Goal: Task Accomplishment & Management: Use online tool/utility

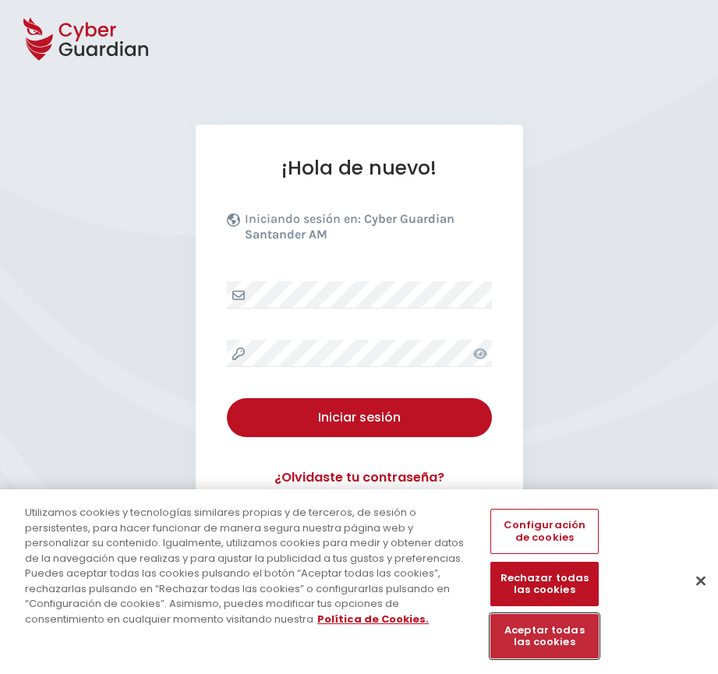
drag, startPoint x: 535, startPoint y: 634, endPoint x: 511, endPoint y: 609, distance: 34.2
click at [531, 634] on button "Aceptar todas las cookies" at bounding box center [544, 636] width 108 height 44
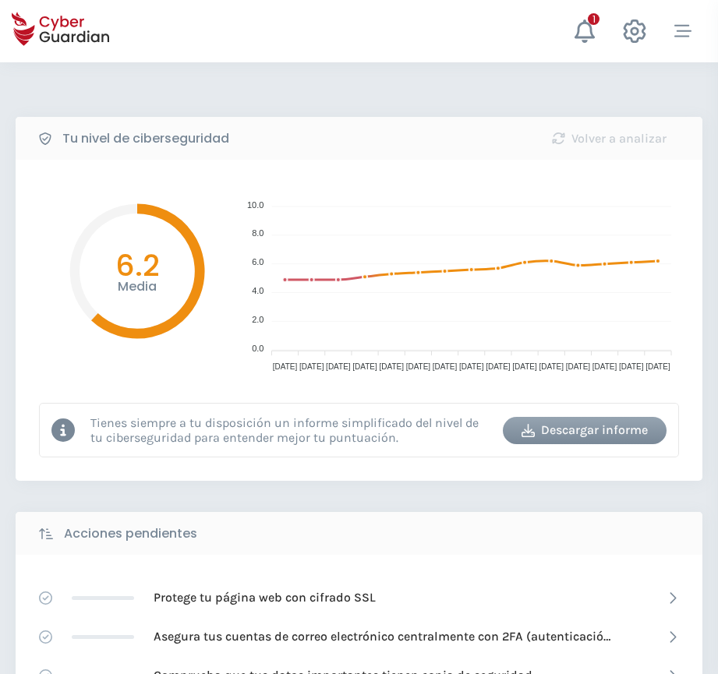
click at [687, 29] on icon "button" at bounding box center [682, 31] width 17 height 17
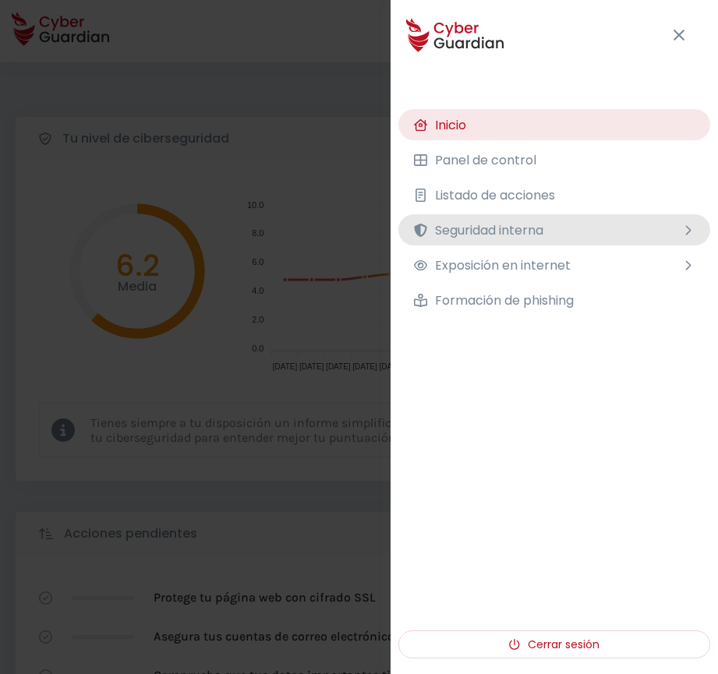
click at [478, 238] on span "Seguridad interna" at bounding box center [489, 230] width 108 height 19
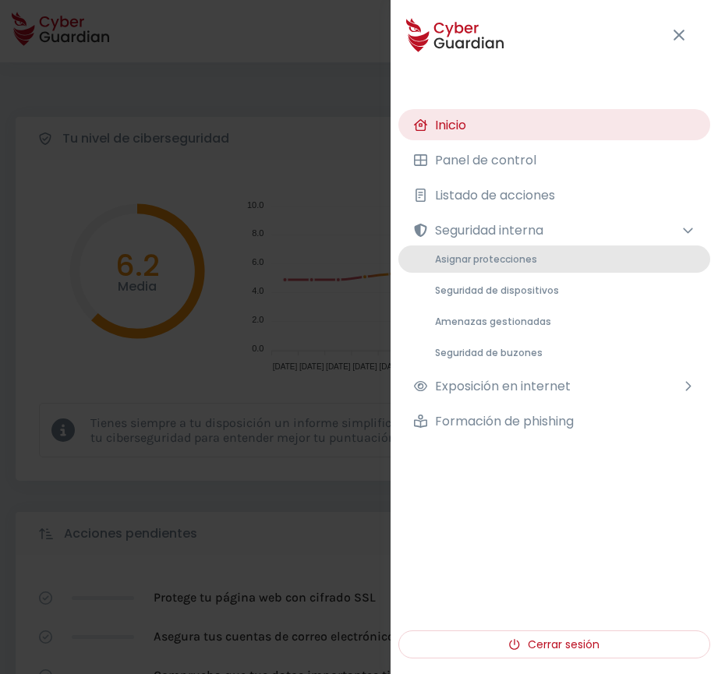
click at [479, 259] on span "Asignar protecciones" at bounding box center [486, 258] width 102 height 13
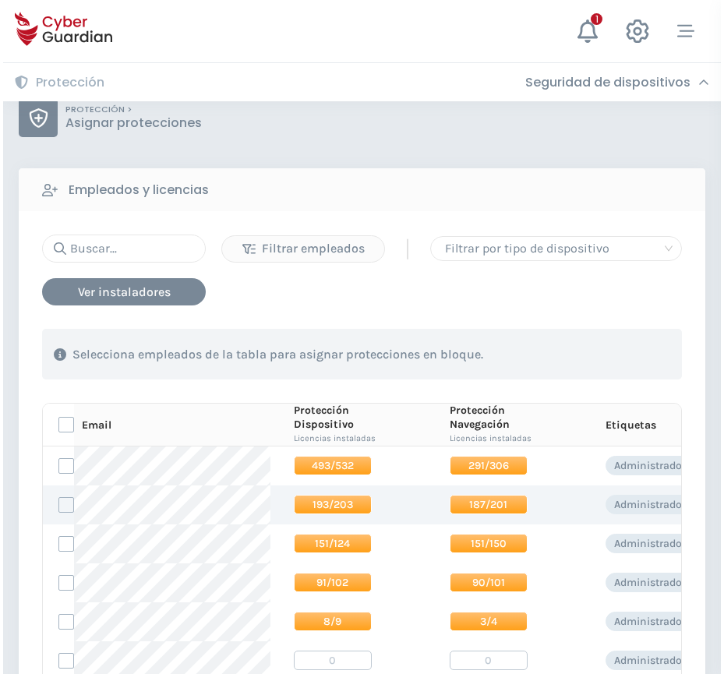
scroll to position [234, 0]
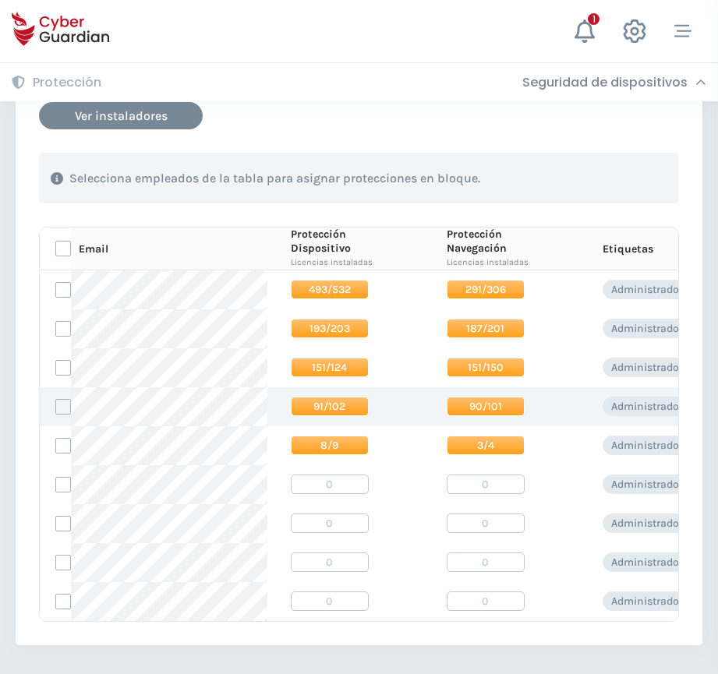
click at [311, 410] on span "91/102" at bounding box center [330, 406] width 78 height 19
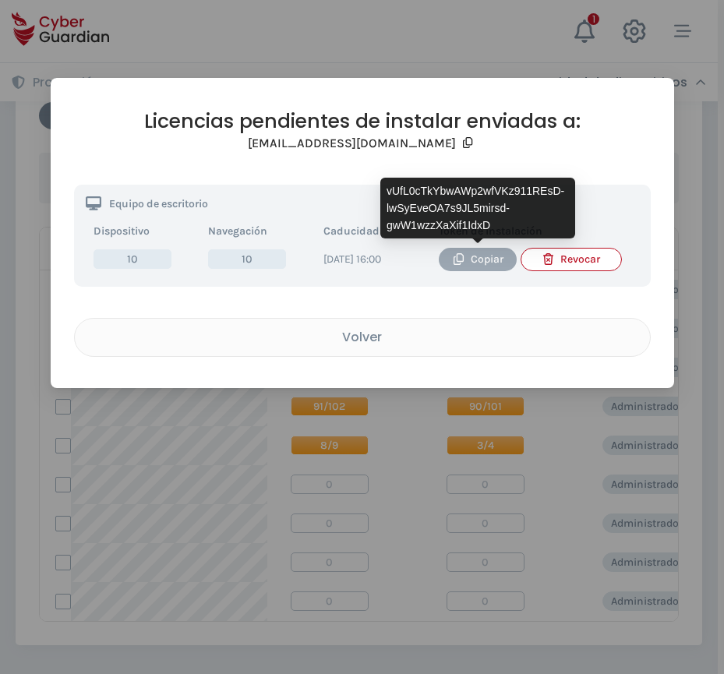
click at [460, 264] on icon "button" at bounding box center [459, 259] width 10 height 12
